Goal: Find specific page/section: Find specific page/section

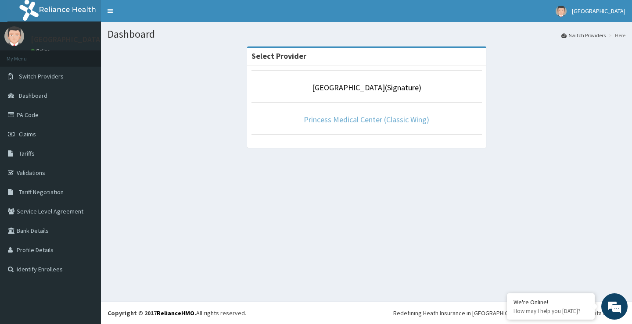
click at [348, 118] on link "Princess Medical Center (Classic Wing)" at bounding box center [365, 119] width 125 height 10
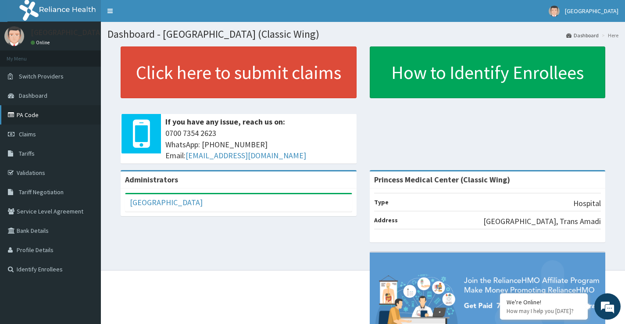
click at [30, 113] on link "PA Code" at bounding box center [50, 114] width 101 height 19
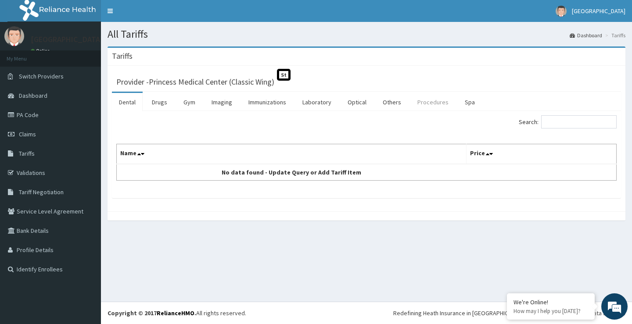
click at [427, 100] on link "Procedures" at bounding box center [432, 102] width 45 height 18
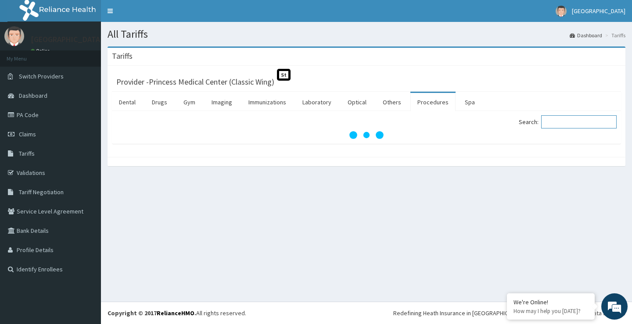
click at [564, 123] on input "Search:" at bounding box center [578, 121] width 75 height 13
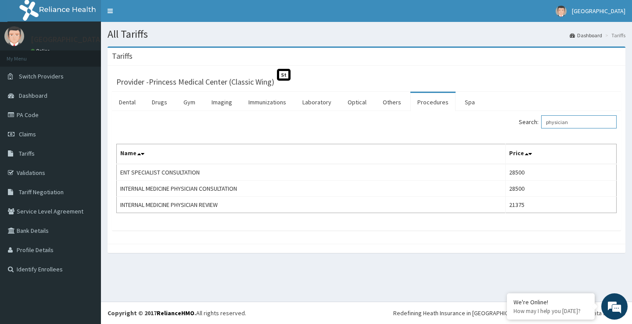
click at [580, 122] on input "physician" at bounding box center [578, 121] width 75 height 13
type input "p"
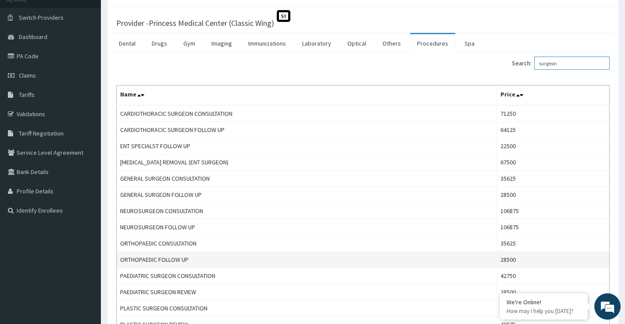
scroll to position [88, 0]
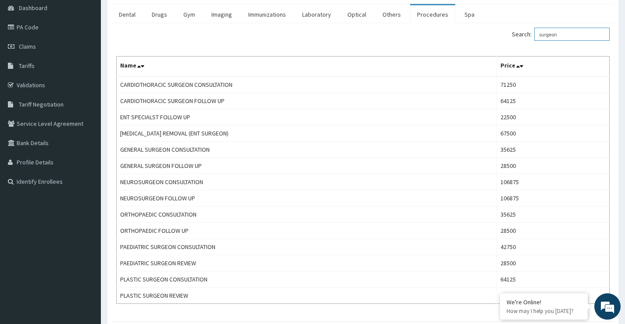
type input "surgeon"
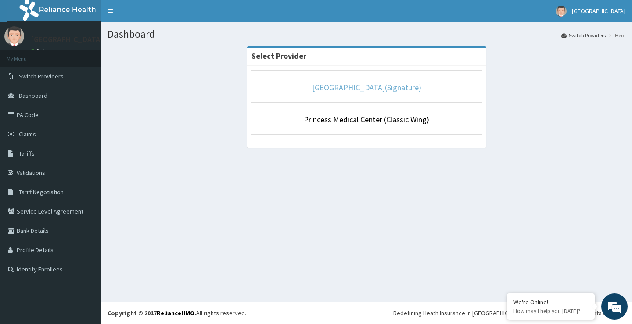
click at [320, 85] on link "Princess Medical Center(Signature)" at bounding box center [366, 87] width 109 height 10
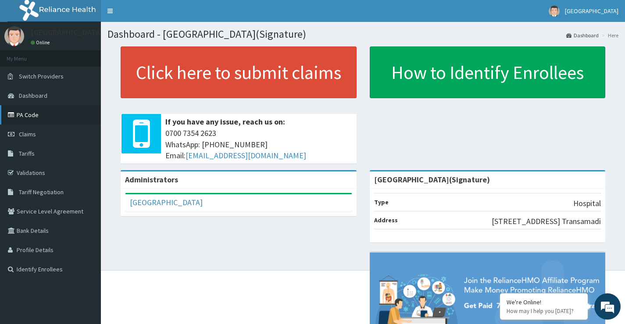
click at [30, 115] on link "PA Code" at bounding box center [50, 114] width 101 height 19
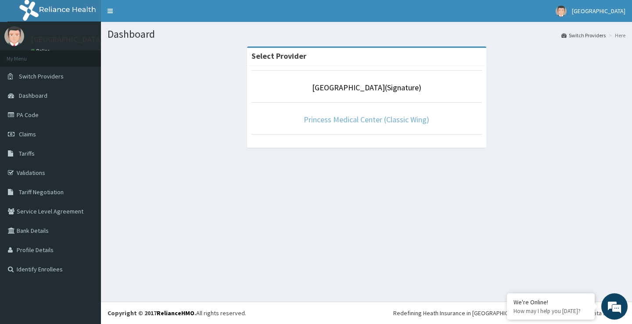
click at [321, 119] on link "Princess Medical Center (Classic Wing)" at bounding box center [365, 119] width 125 height 10
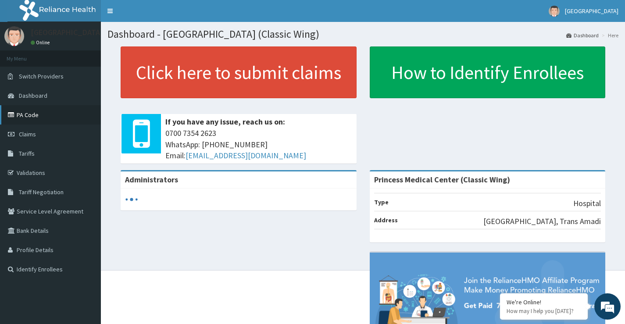
click at [29, 116] on link "PA Code" at bounding box center [50, 114] width 101 height 19
